Goal: Task Accomplishment & Management: Complete application form

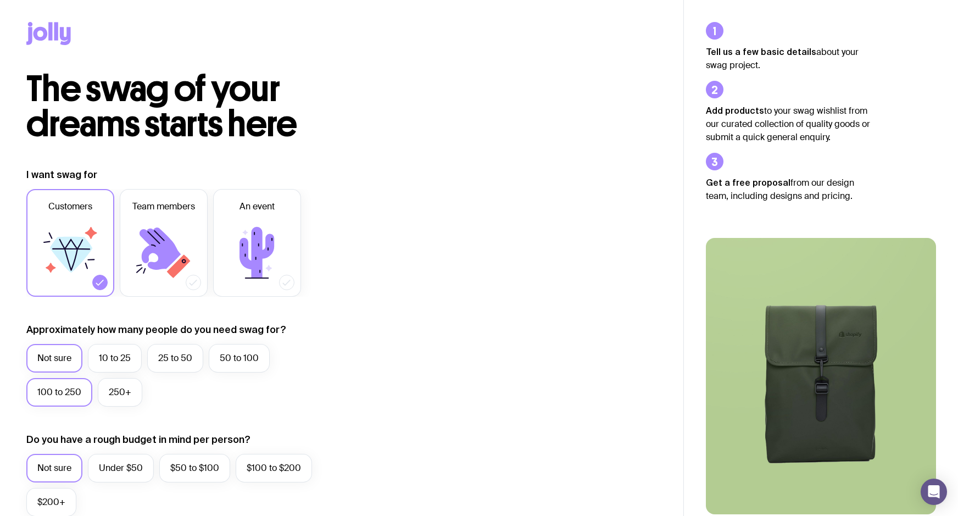
click at [71, 391] on label "100 to 250" at bounding box center [59, 392] width 66 height 29
click at [0, 0] on input "100 to 250" at bounding box center [0, 0] width 0 height 0
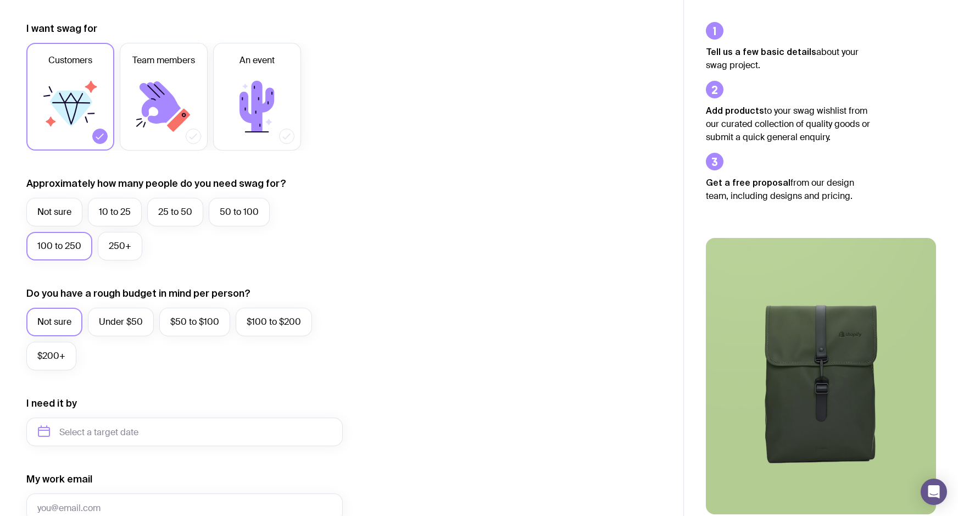
scroll to position [171, 0]
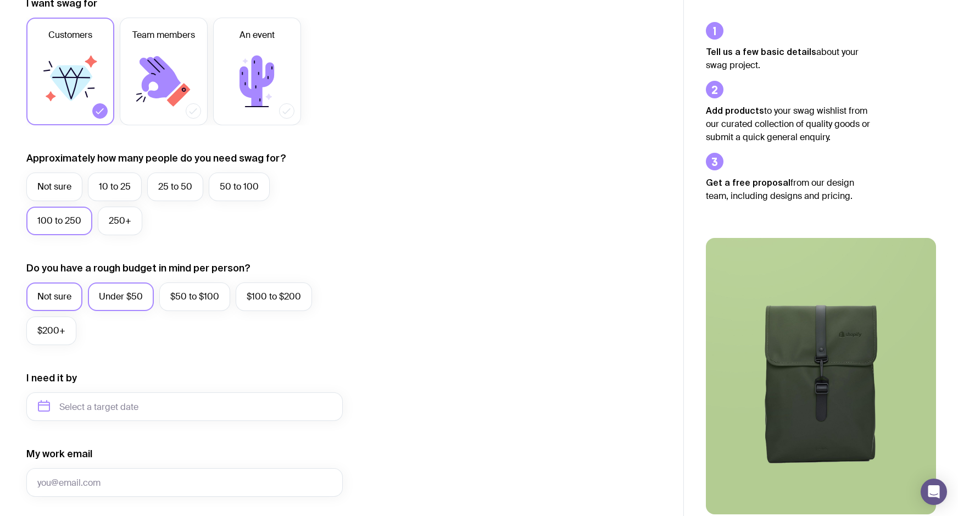
click at [124, 291] on label "Under $50" at bounding box center [121, 296] width 66 height 29
click at [0, 0] on input "Under $50" at bounding box center [0, 0] width 0 height 0
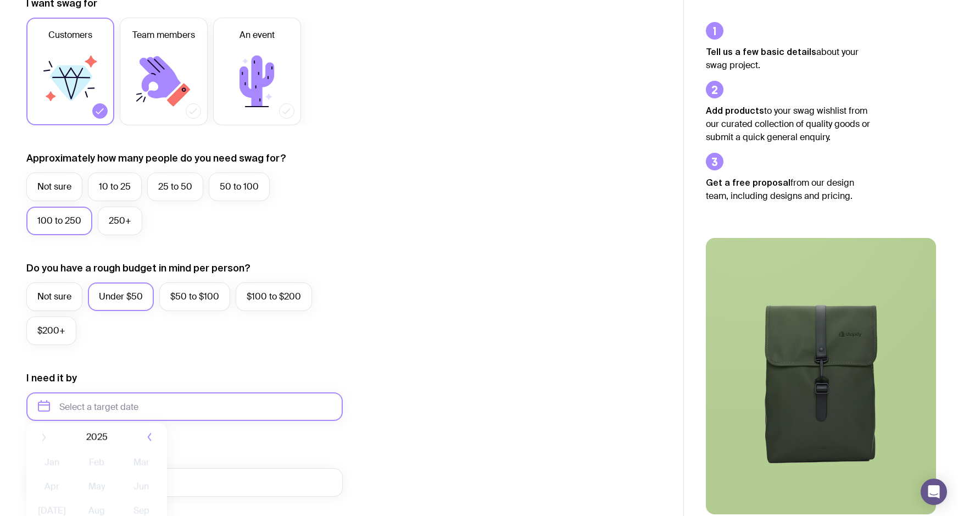
click at [157, 414] on input "text" at bounding box center [184, 406] width 317 height 29
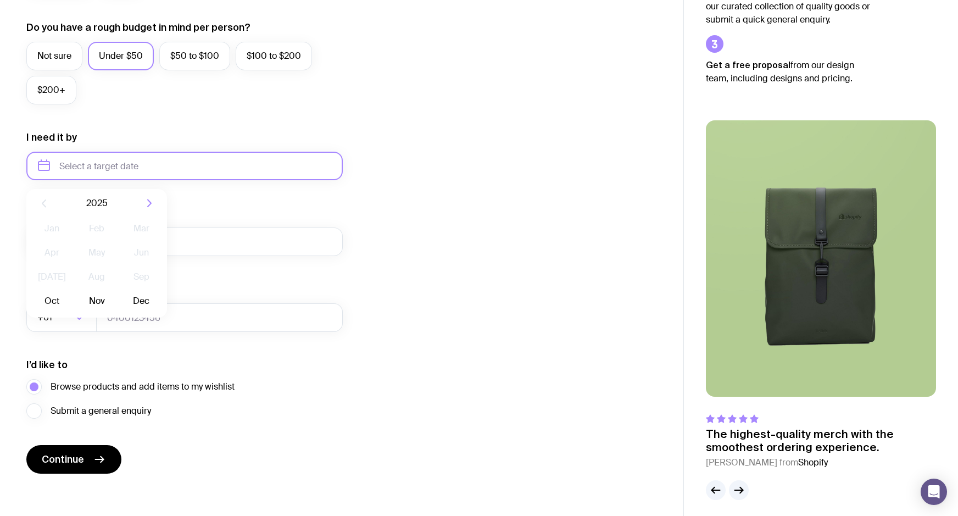
scroll to position [418, 0]
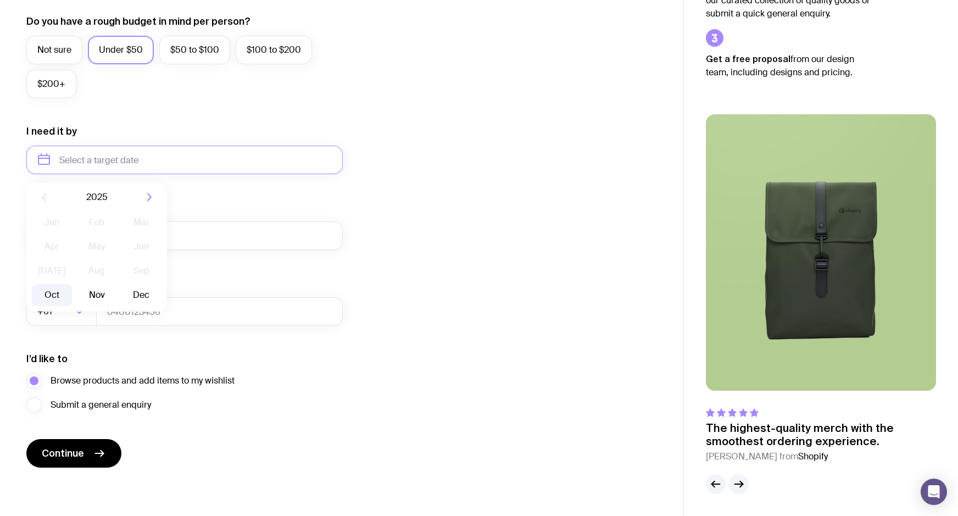
click at [48, 295] on button "Oct" at bounding box center [52, 295] width 40 height 22
type input "[DATE]"
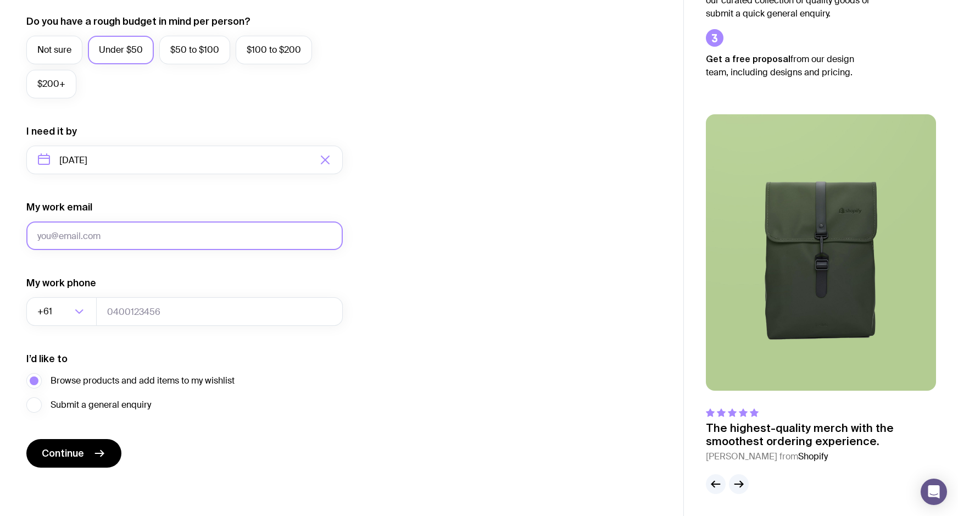
click at [109, 240] on input "My work email" at bounding box center [184, 235] width 317 height 29
click at [112, 236] on input "My work email" at bounding box center [184, 235] width 317 height 29
type input "[EMAIL_ADDRESS][DOMAIN_NAME]"
type input "0405976984"
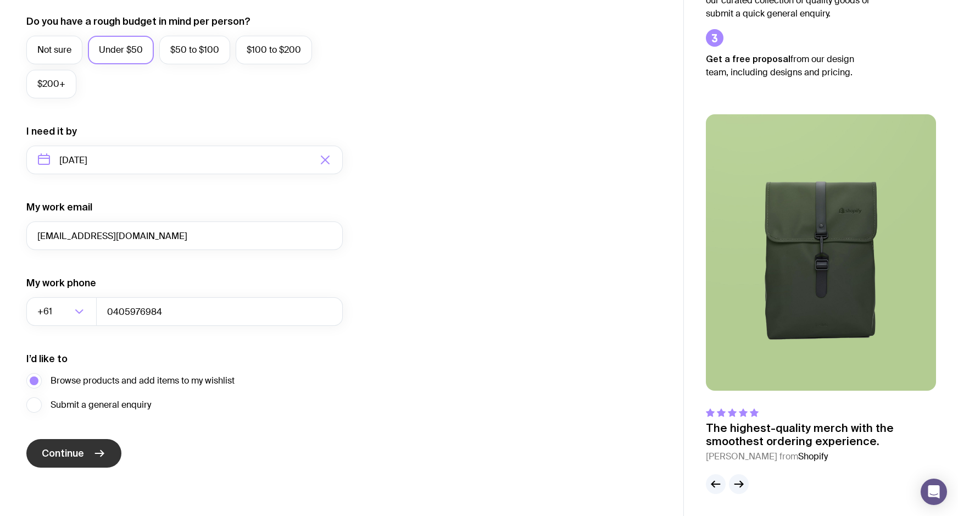
click at [69, 458] on span "Continue" at bounding box center [63, 453] width 42 height 13
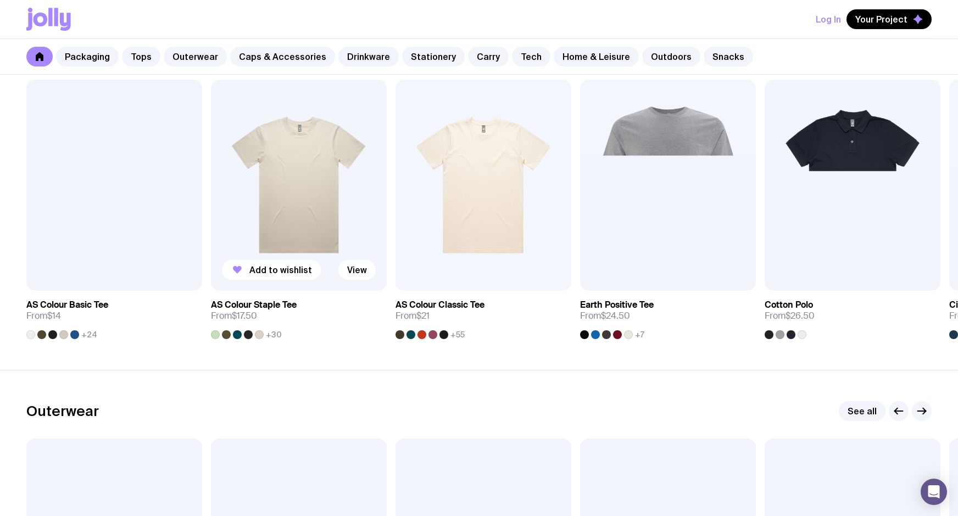
scroll to position [583, 0]
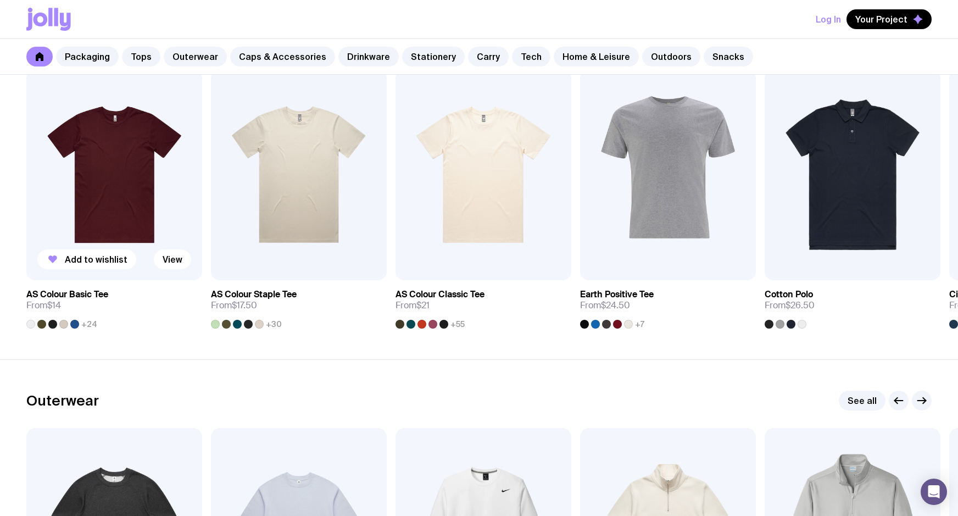
click at [149, 176] on img at bounding box center [114, 174] width 176 height 211
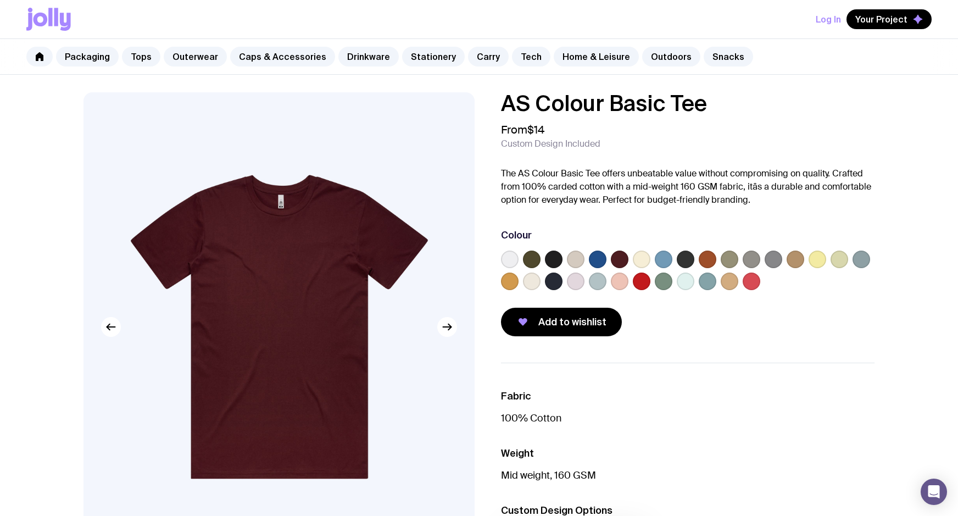
click at [550, 260] on label at bounding box center [554, 260] width 18 height 18
click at [0, 0] on input "radio" at bounding box center [0, 0] width 0 height 0
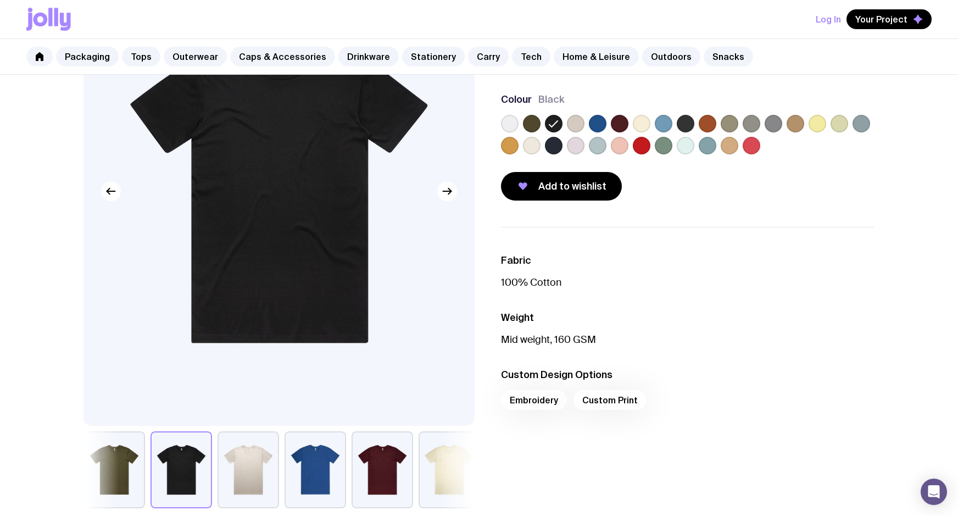
scroll to position [138, 0]
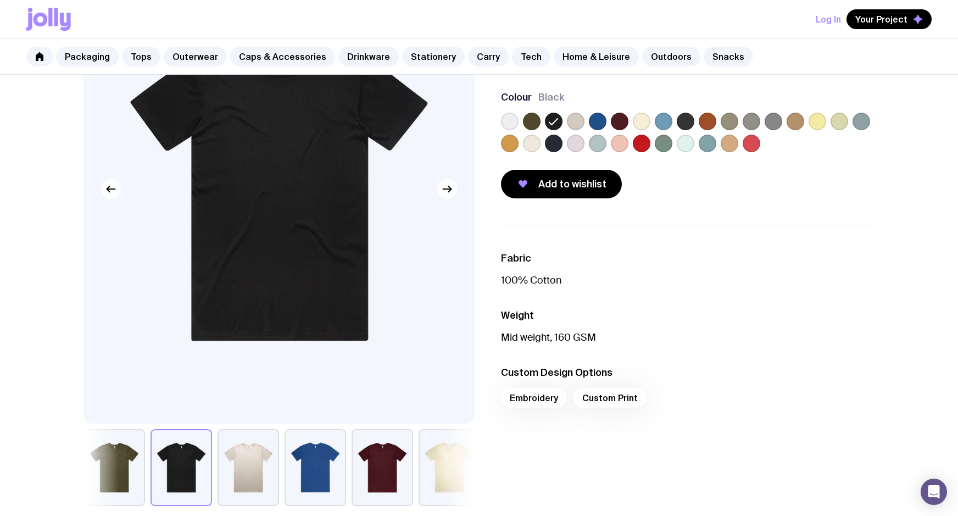
click at [610, 400] on div "Embroidery Custom Print" at bounding box center [688, 401] width 374 height 26
click at [564, 191] on button "Add to wishlist" at bounding box center [561, 184] width 121 height 29
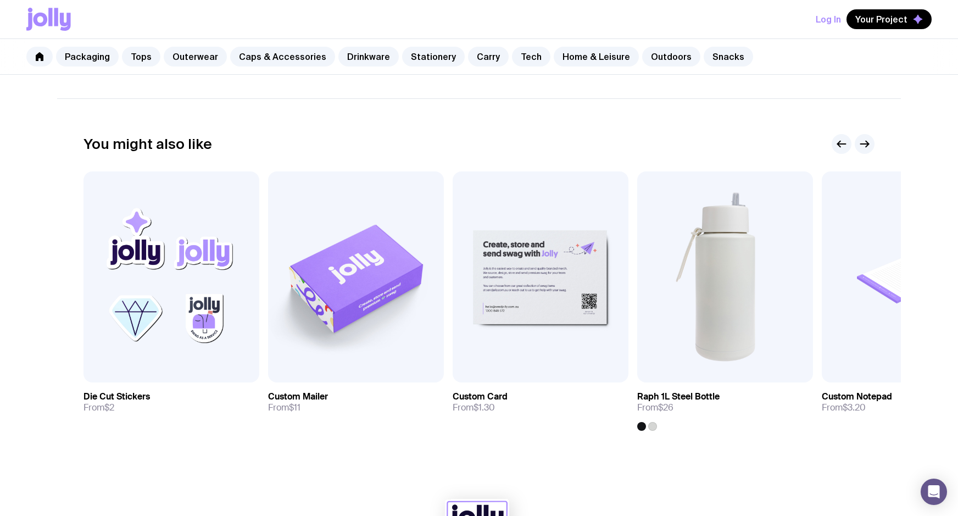
scroll to position [575, 0]
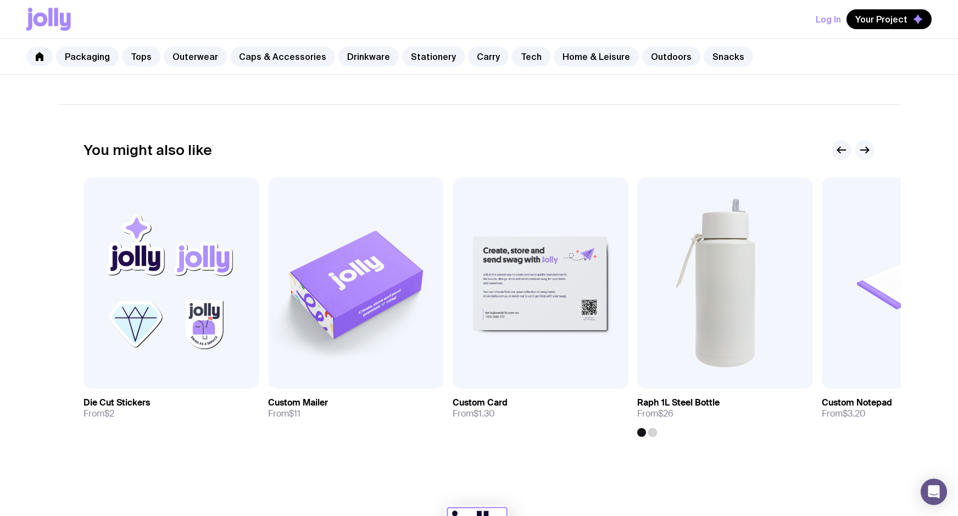
click at [869, 154] on icon "button" at bounding box center [864, 149] width 13 height 13
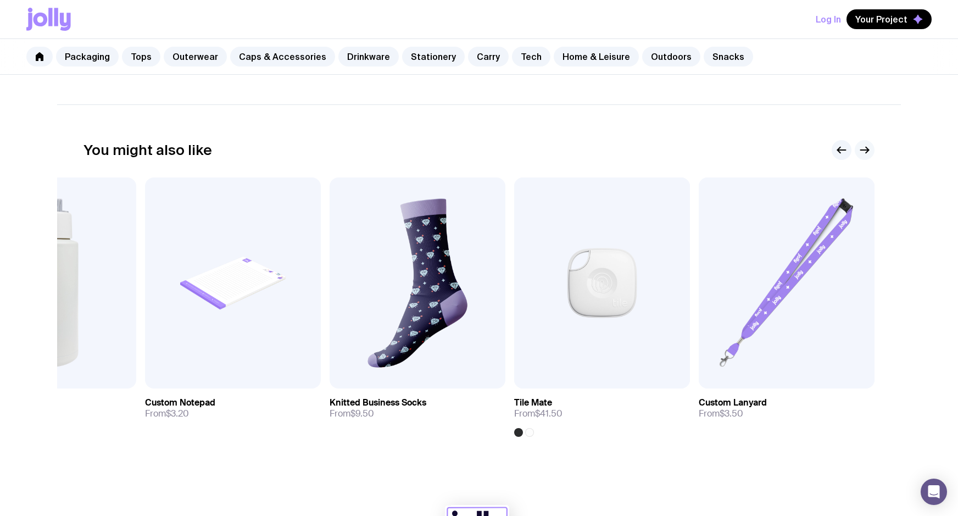
click at [869, 154] on icon "button" at bounding box center [864, 149] width 13 height 13
click at [869, 153] on icon "button" at bounding box center [864, 149] width 13 height 13
click at [838, 146] on icon "button" at bounding box center [841, 149] width 13 height 13
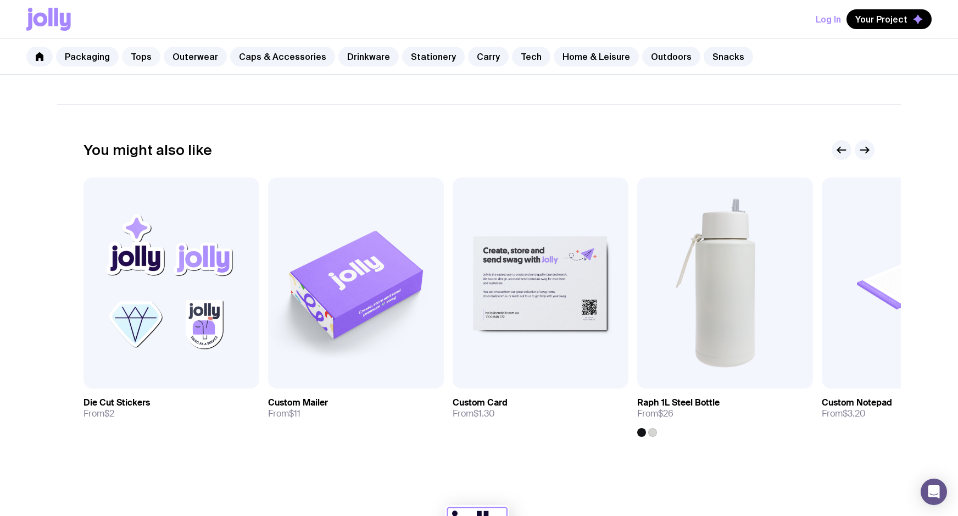
click at [146, 59] on link "Tops" at bounding box center [141, 57] width 38 height 20
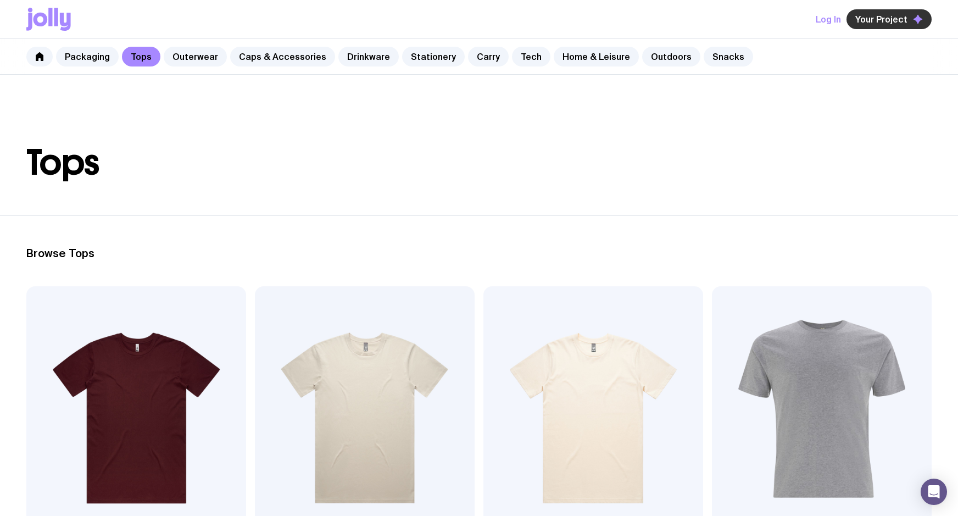
click at [896, 24] on span "Your Project" at bounding box center [882, 19] width 52 height 11
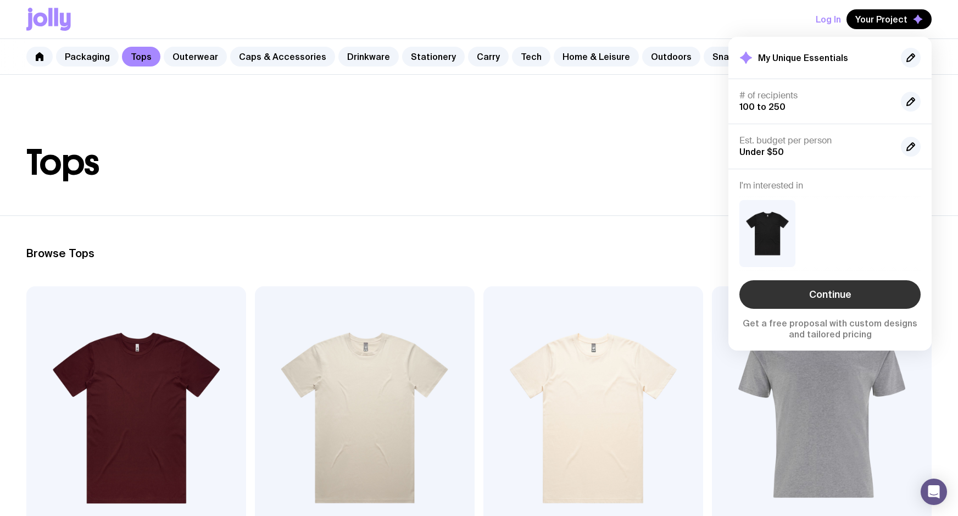
click at [825, 292] on link "Continue" at bounding box center [830, 294] width 181 height 29
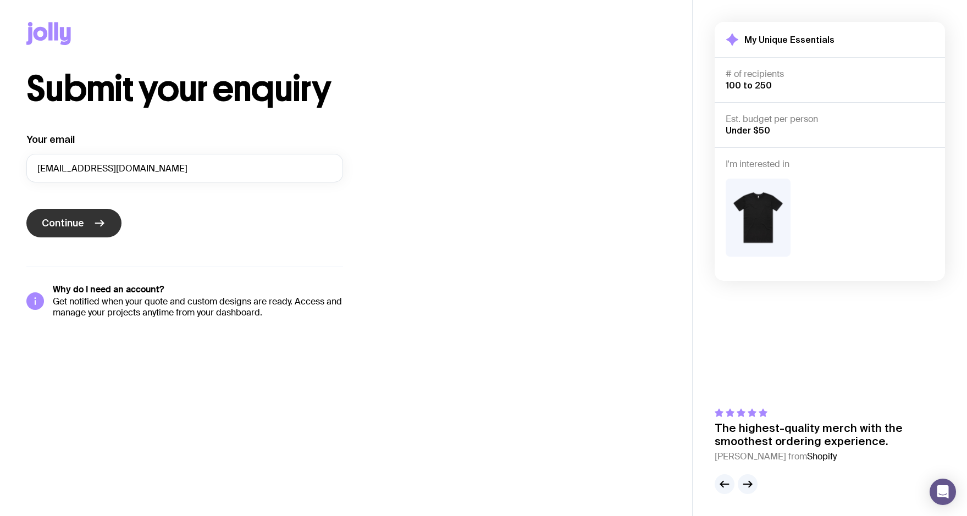
click at [87, 227] on button "Continue" at bounding box center [73, 223] width 95 height 29
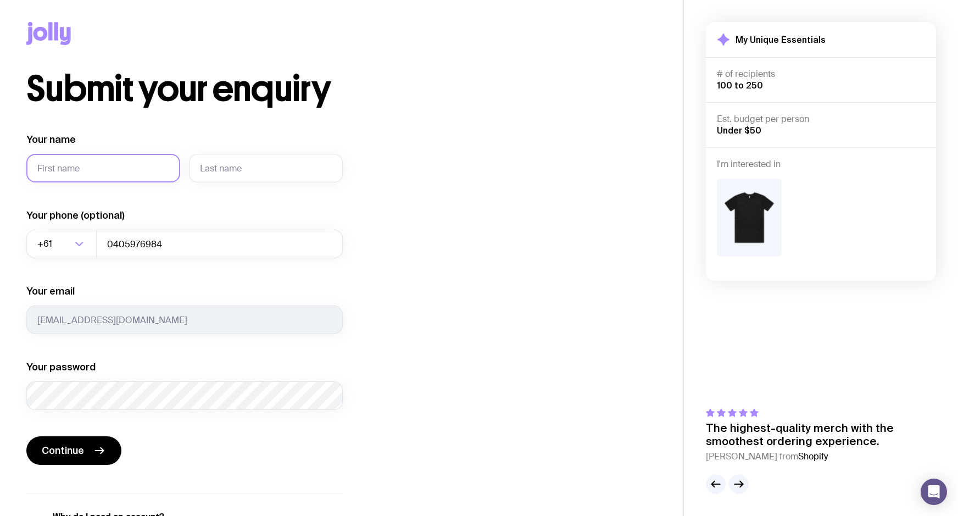
click at [109, 165] on input "Your name" at bounding box center [103, 168] width 154 height 29
type input "[PERSON_NAME]"
type input "Patient"
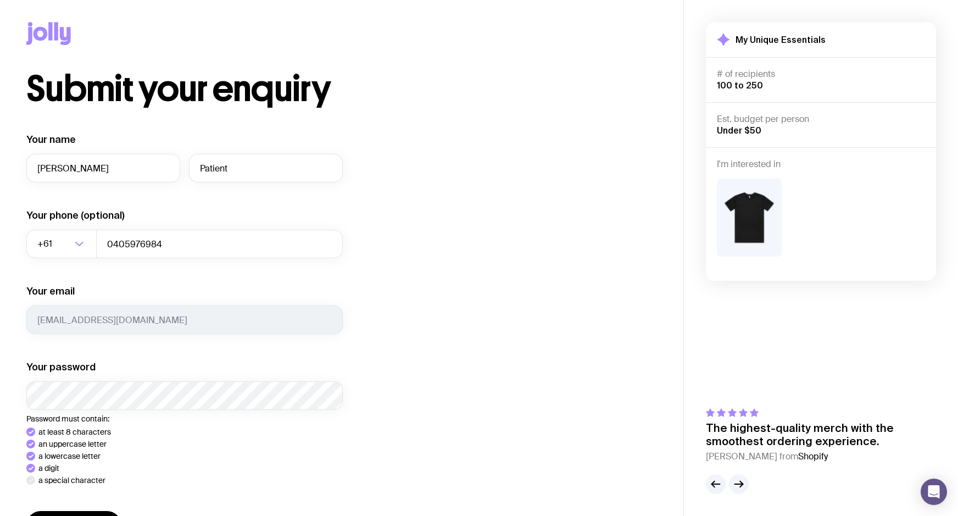
click at [472, 404] on div "Submit your enquiry Your name [PERSON_NAME] Your phone (optional) +61 Loading..…" at bounding box center [341, 345] width 631 height 549
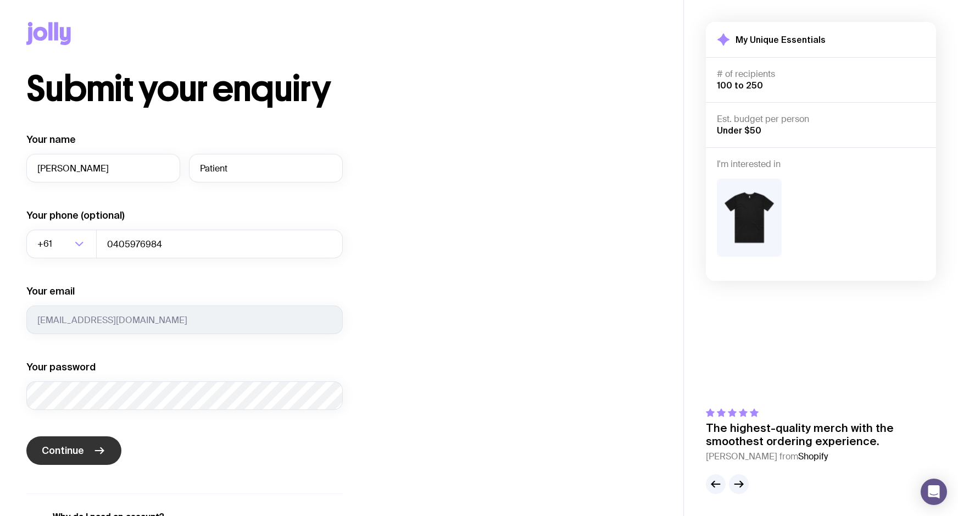
click at [68, 445] on span "Continue" at bounding box center [63, 450] width 42 height 13
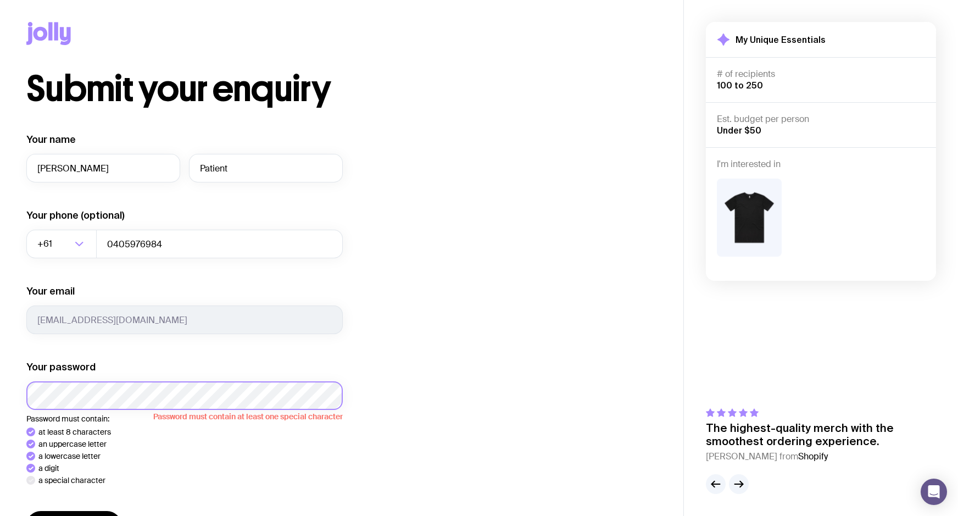
click at [0, 394] on html "Submit your enquiry Your name [PERSON_NAME] Your phone (optional) +61 Loading..…" at bounding box center [479, 258] width 958 height 516
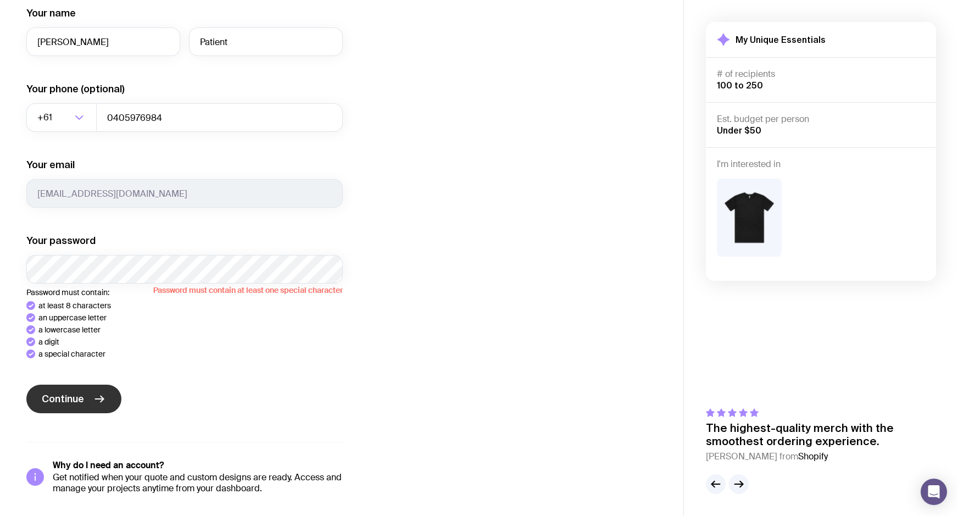
click at [77, 395] on span "Continue" at bounding box center [63, 398] width 42 height 13
